Goal: Task Accomplishment & Management: Manage account settings

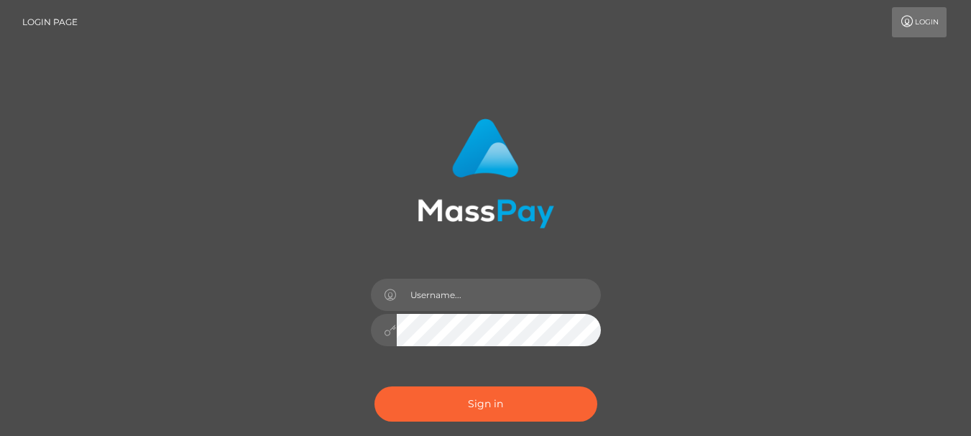
click at [459, 291] on input "text" at bounding box center [499, 295] width 204 height 32
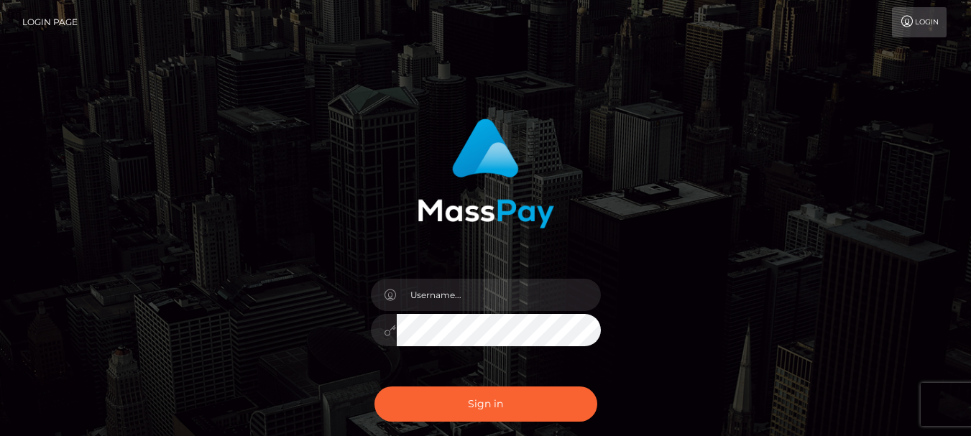
type input "[EMAIL_ADDRESS][DOMAIN_NAME]"
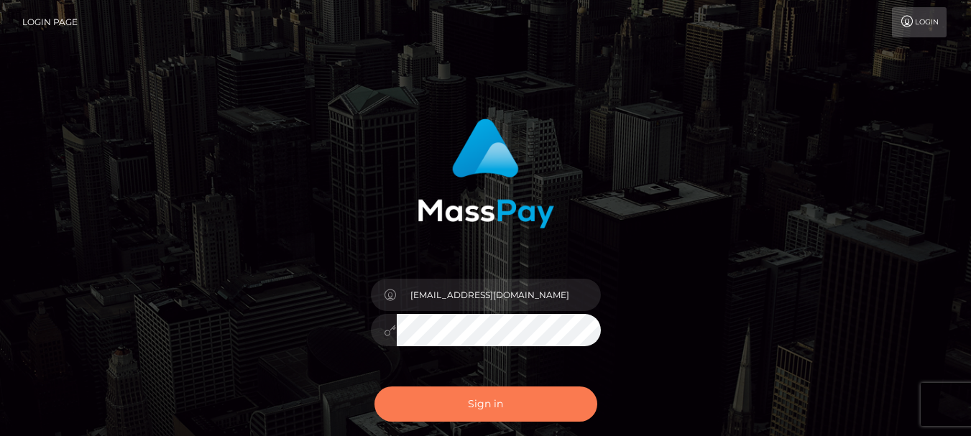
click at [467, 408] on button "Sign in" at bounding box center [485, 404] width 223 height 35
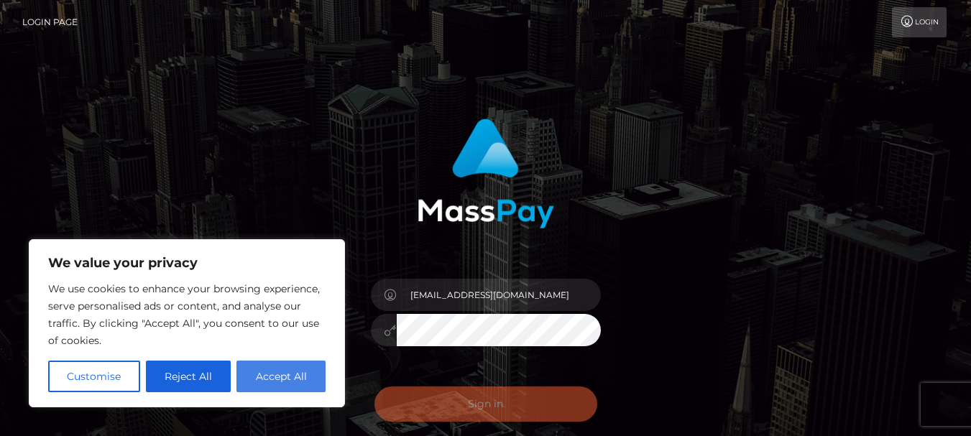
click at [291, 379] on button "Accept All" at bounding box center [280, 377] width 89 height 32
checkbox input "true"
